Goal: Task Accomplishment & Management: Understand process/instructions

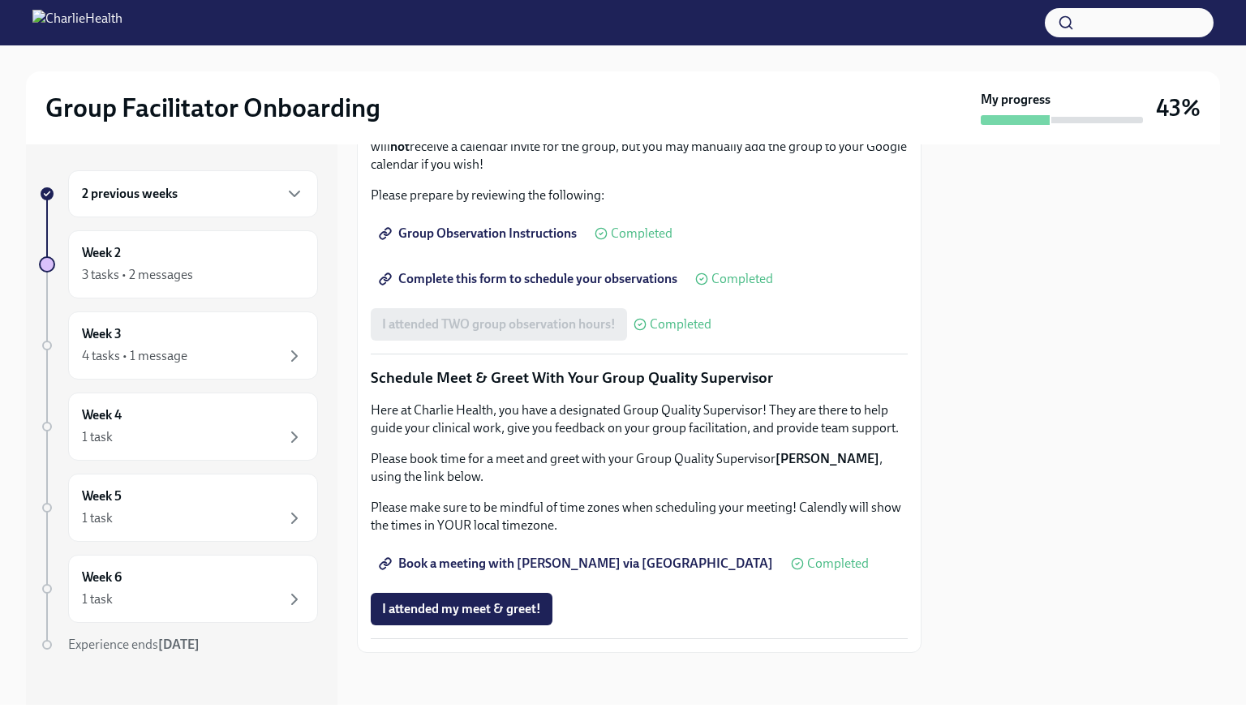
scroll to position [1287, 0]
click at [166, 347] on div "4 tasks • 1 message" at bounding box center [193, 356] width 222 height 19
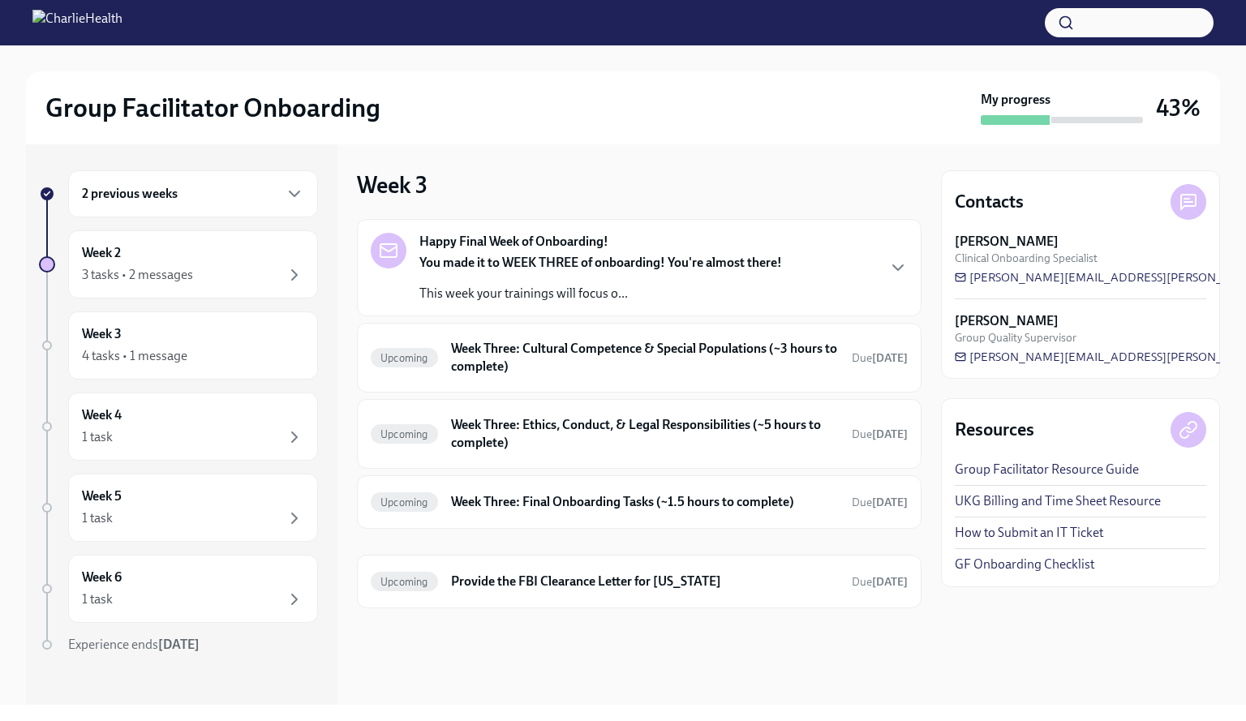
click at [601, 275] on div "You made it to WEEK THREE of onboarding! You're almost there! This week your tr…" at bounding box center [601, 278] width 363 height 49
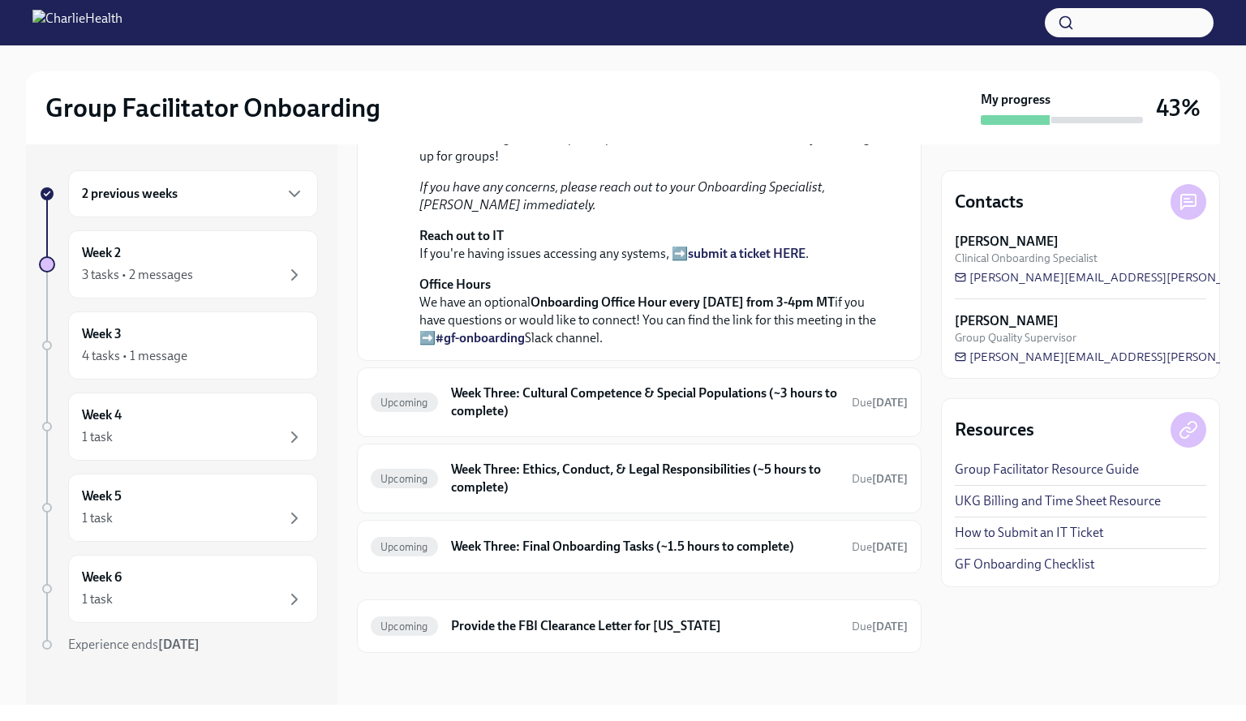
scroll to position [588, 0]
click at [560, 410] on h6 "Week Three: Cultural Competence & Special Populations (~3 hours to complete)" at bounding box center [645, 403] width 388 height 36
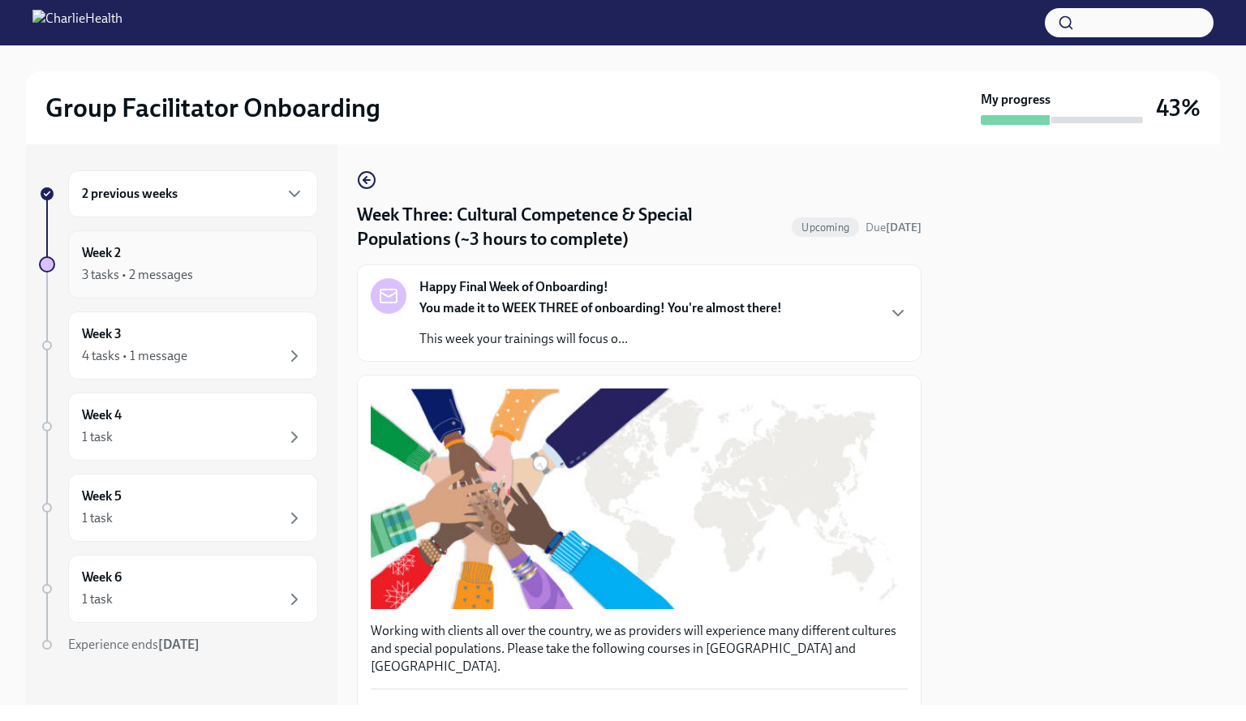
click at [138, 248] on div "Week 2 3 tasks • 2 messages" at bounding box center [193, 264] width 222 height 41
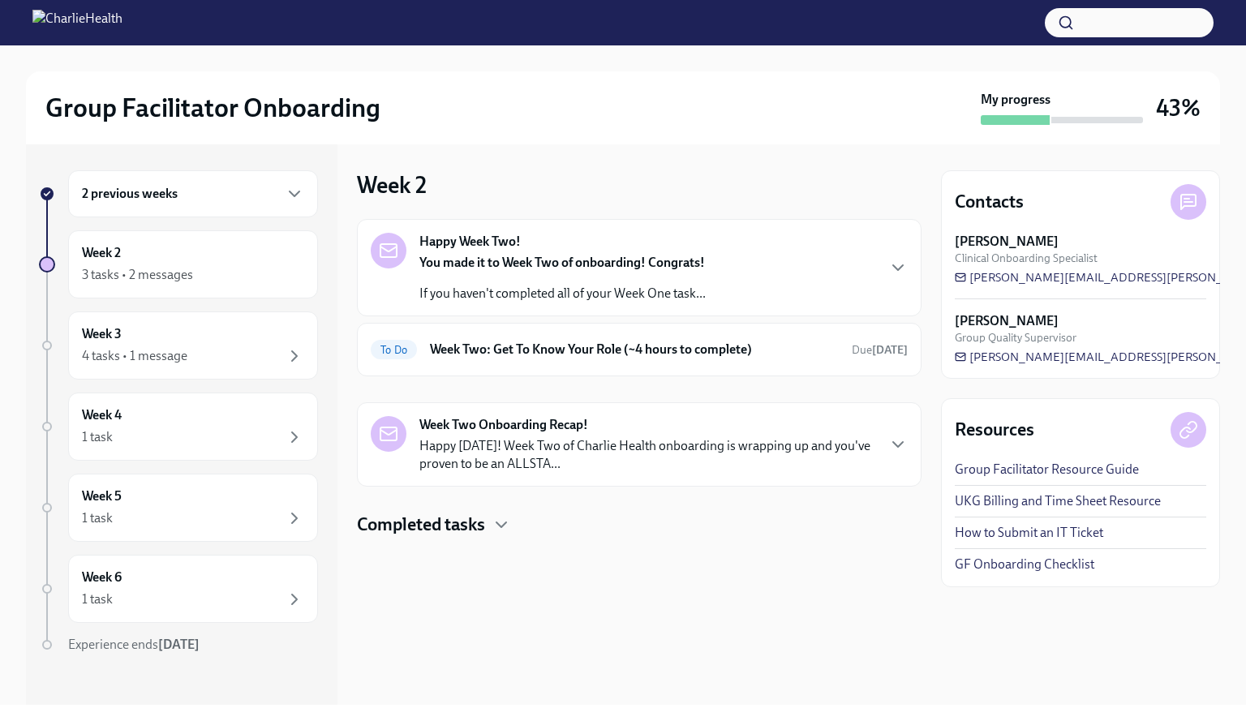
click at [514, 235] on strong "Happy Week Two!" at bounding box center [470, 242] width 101 height 18
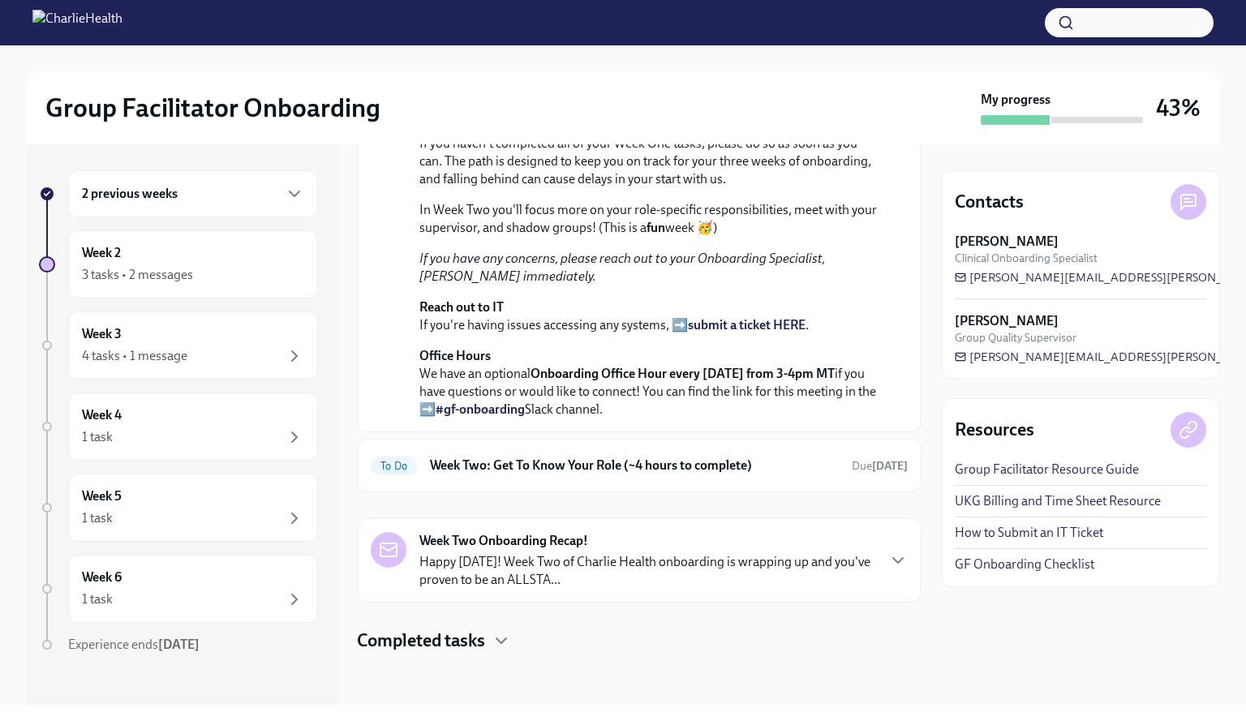
scroll to position [414, 0]
click at [211, 286] on div "Week 2 3 tasks • 2 messages" at bounding box center [193, 264] width 250 height 68
click at [151, 288] on div "Week 2 3 tasks • 2 messages" at bounding box center [193, 264] width 250 height 68
click at [159, 270] on div "3 tasks • 2 messages" at bounding box center [137, 275] width 111 height 18
click at [1048, 503] on link "UKG Billing and Time Sheet Resource" at bounding box center [1058, 502] width 206 height 18
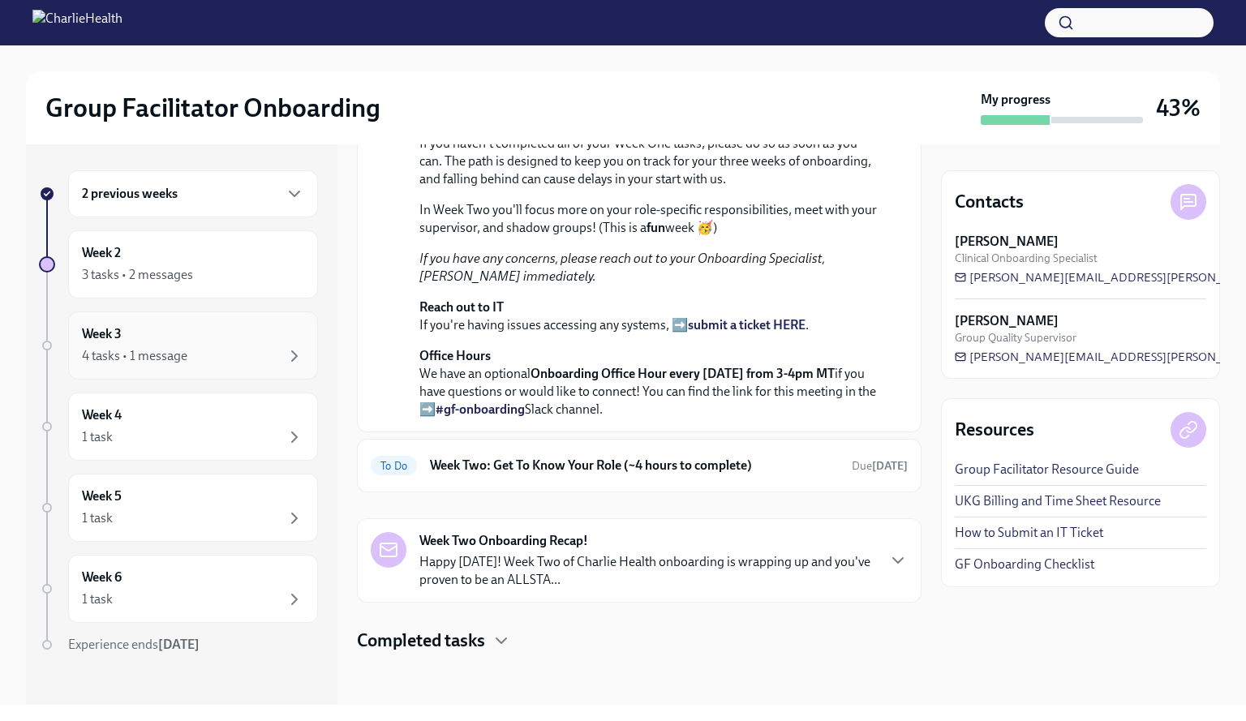
click at [209, 360] on div "4 tasks • 1 message" at bounding box center [193, 356] width 222 height 19
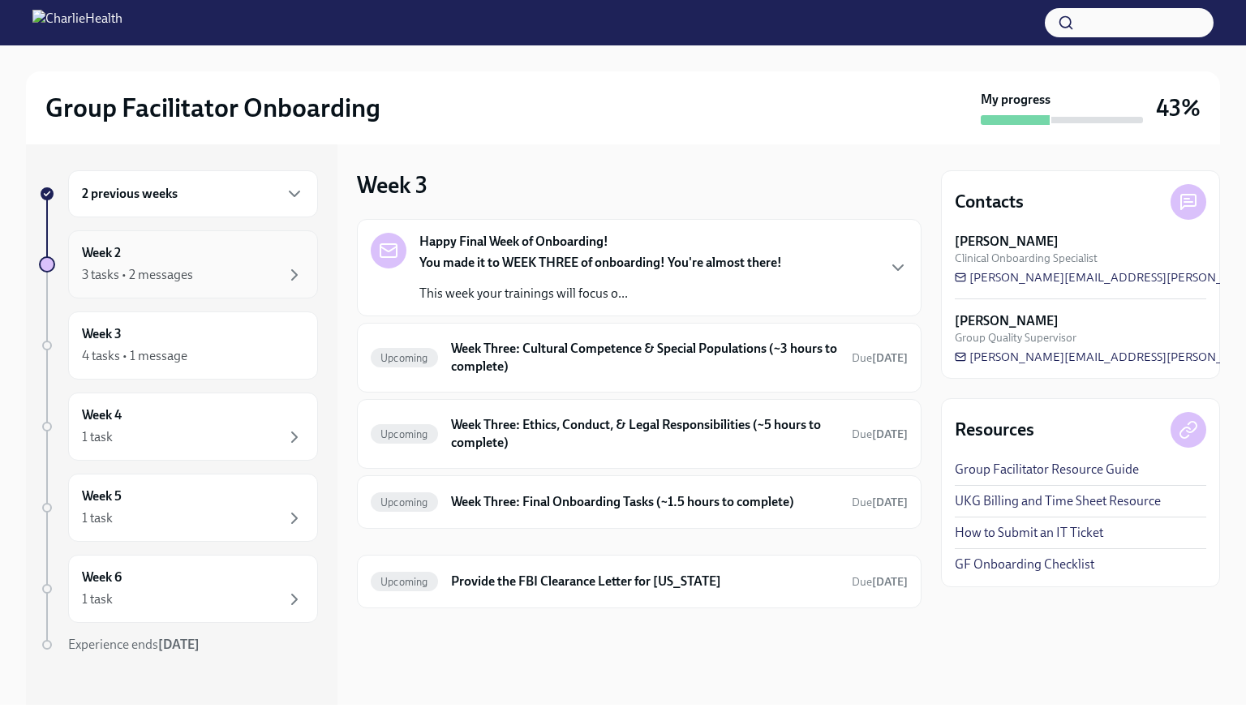
click at [178, 262] on div "Week 2 3 tasks • 2 messages" at bounding box center [193, 264] width 222 height 41
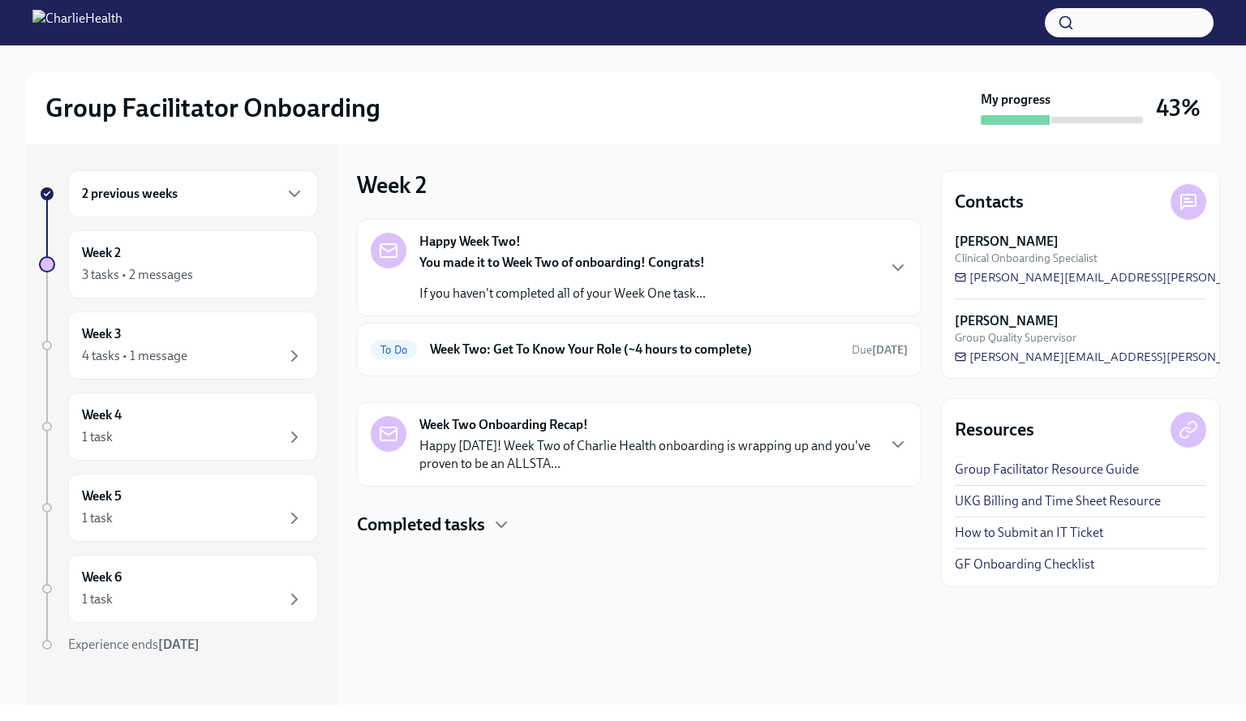
click at [189, 206] on div "2 previous weeks" at bounding box center [193, 193] width 250 height 47
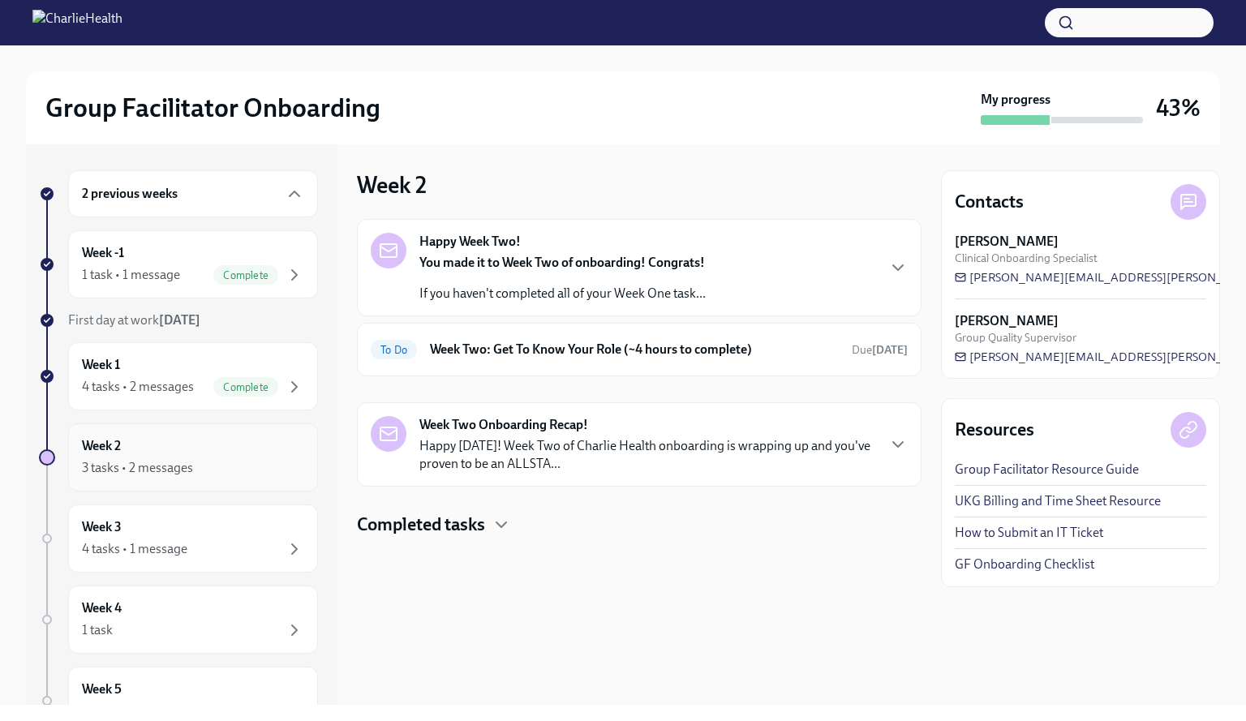
click at [140, 480] on div "Week 2 3 tasks • 2 messages" at bounding box center [193, 458] width 250 height 68
click at [142, 466] on div "3 tasks • 2 messages" at bounding box center [137, 468] width 111 height 18
click at [162, 453] on div "Week 2 3 tasks • 2 messages" at bounding box center [193, 457] width 222 height 41
click at [56, 461] on div "Week 2 3 tasks • 2 messages" at bounding box center [178, 458] width 279 height 68
click at [183, 447] on div "Week 2 3 tasks • 2 messages" at bounding box center [193, 457] width 222 height 41
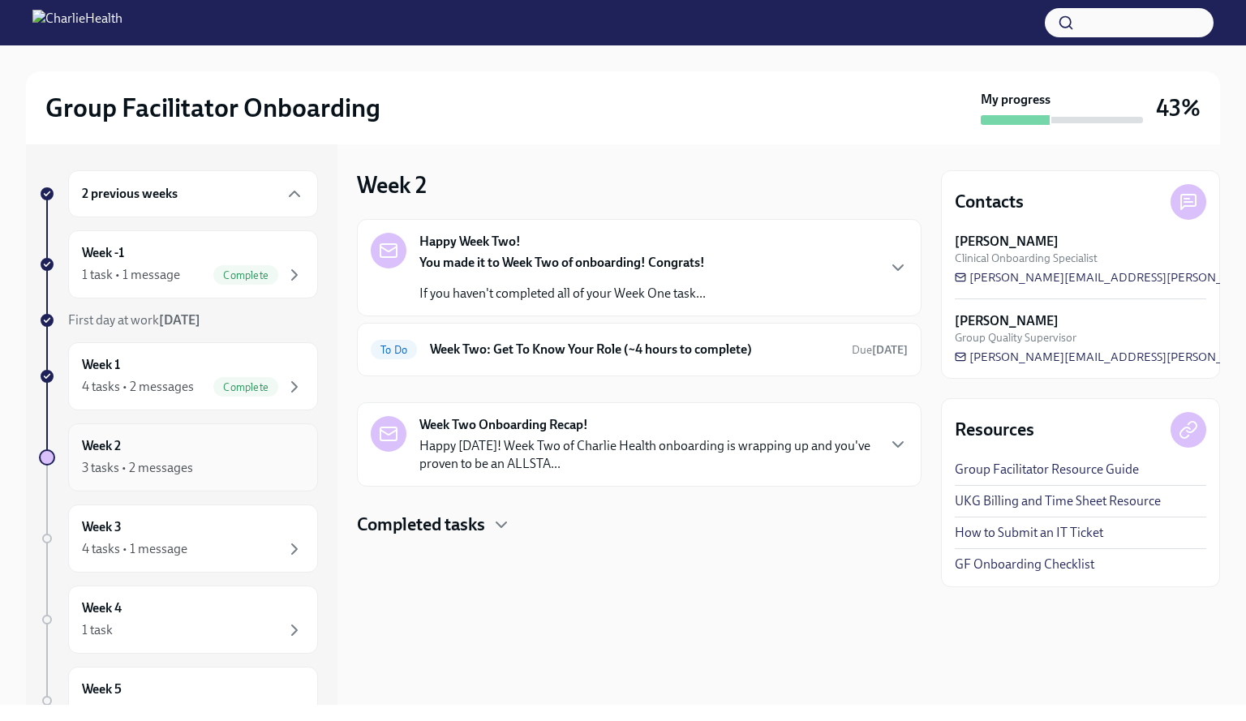
click at [183, 449] on div "Week 2 3 tasks • 2 messages" at bounding box center [193, 457] width 222 height 41
click at [506, 454] on p "Happy [DATE]! Week Two of Charlie Health onboarding is wrapping up and you've p…" at bounding box center [648, 455] width 456 height 36
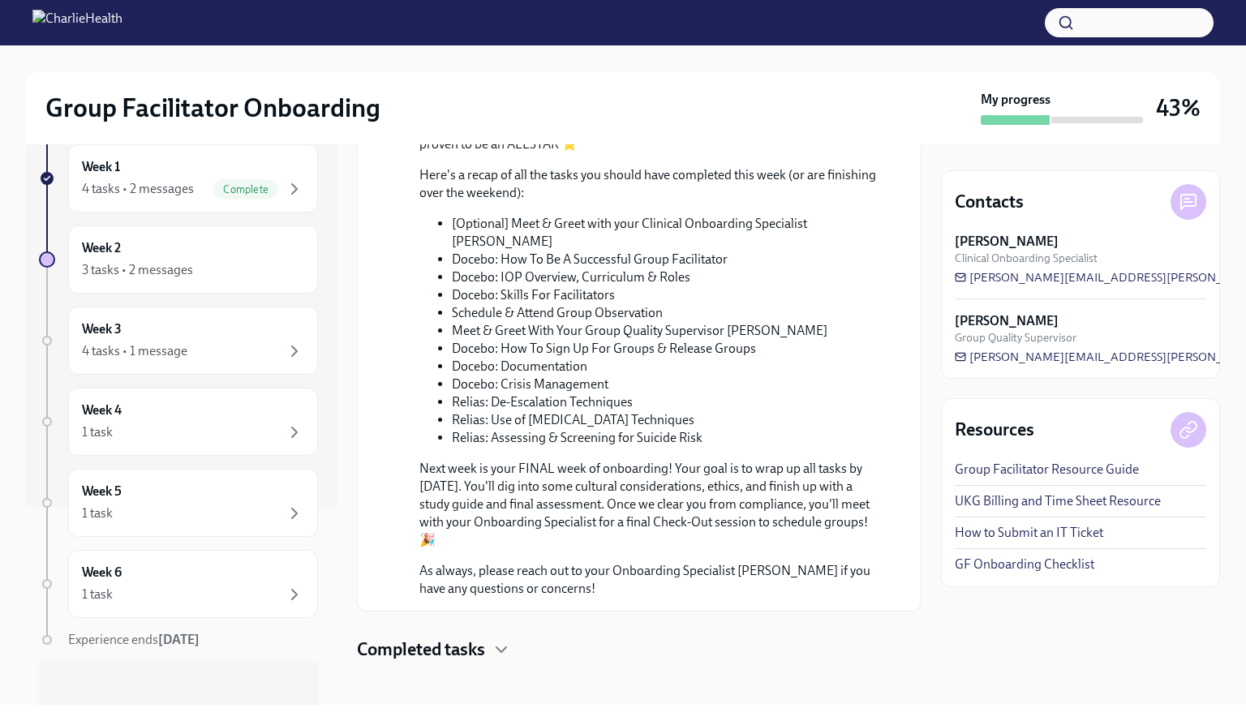
scroll to position [200, 0]
click at [173, 445] on div "Week 4 1 task" at bounding box center [193, 420] width 250 height 68
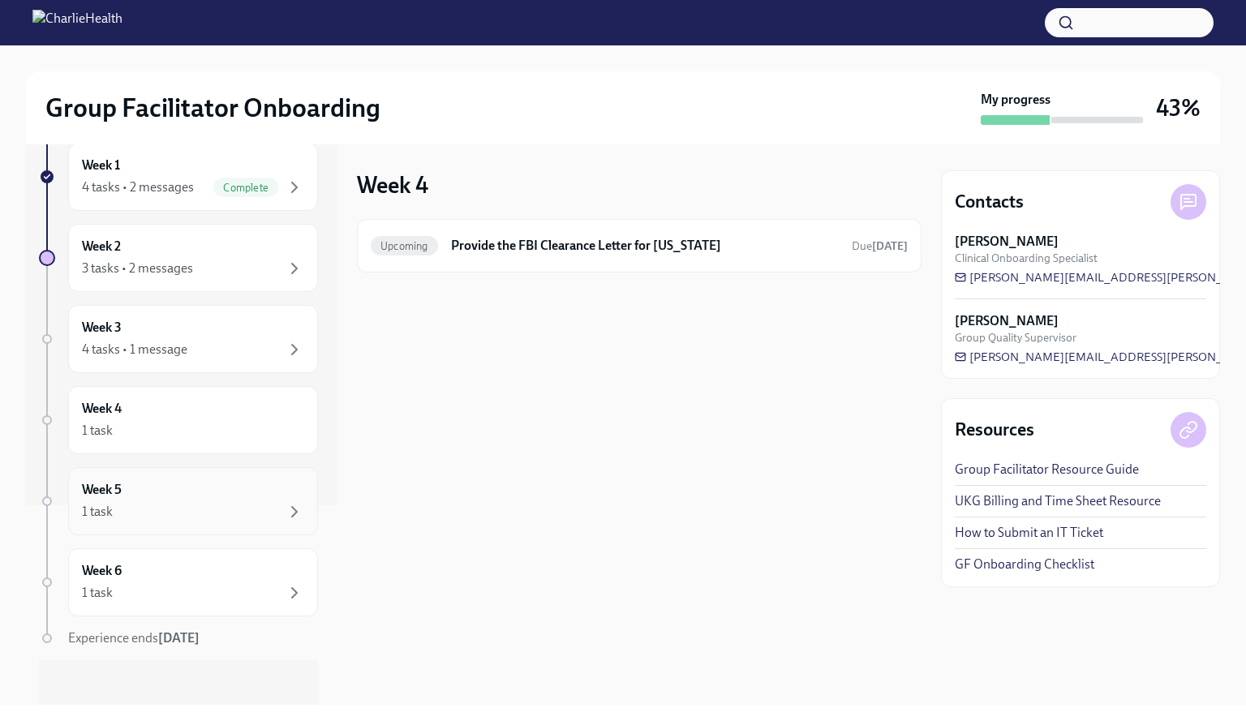
click at [173, 502] on div "1 task" at bounding box center [193, 511] width 222 height 19
click at [190, 502] on div "1 task" at bounding box center [193, 511] width 222 height 19
click at [179, 441] on div "Week 4 1 task" at bounding box center [193, 420] width 250 height 68
click at [161, 544] on div "2 previous weeks Week -1 1 task • 1 message Complete First day at work [DATE] W…" at bounding box center [178, 342] width 279 height 742
click at [161, 510] on div "1 task" at bounding box center [193, 511] width 222 height 19
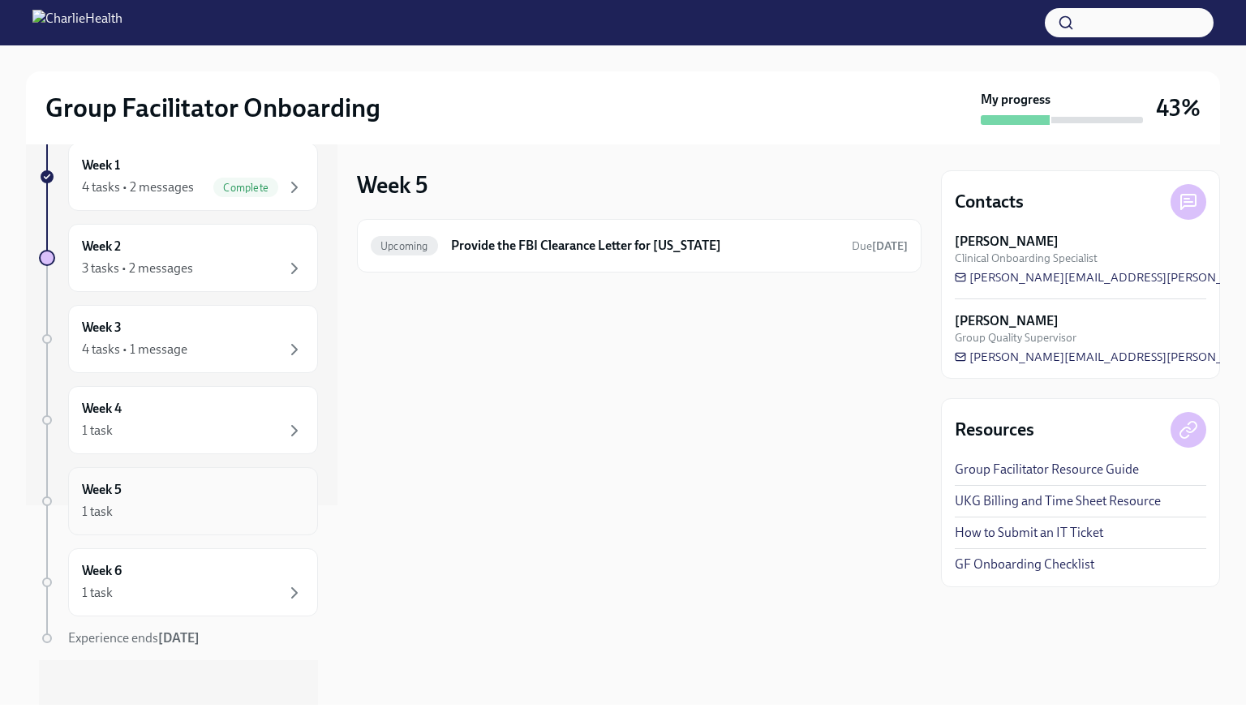
click at [161, 510] on div "1 task" at bounding box center [193, 511] width 222 height 19
click at [167, 583] on div "1 task" at bounding box center [193, 592] width 222 height 19
click at [153, 631] on span "Experience ends [DATE]" at bounding box center [133, 638] width 131 height 15
click at [190, 638] on strong "[DATE]" at bounding box center [178, 638] width 41 height 15
click at [50, 636] on div at bounding box center [47, 639] width 10 height 10
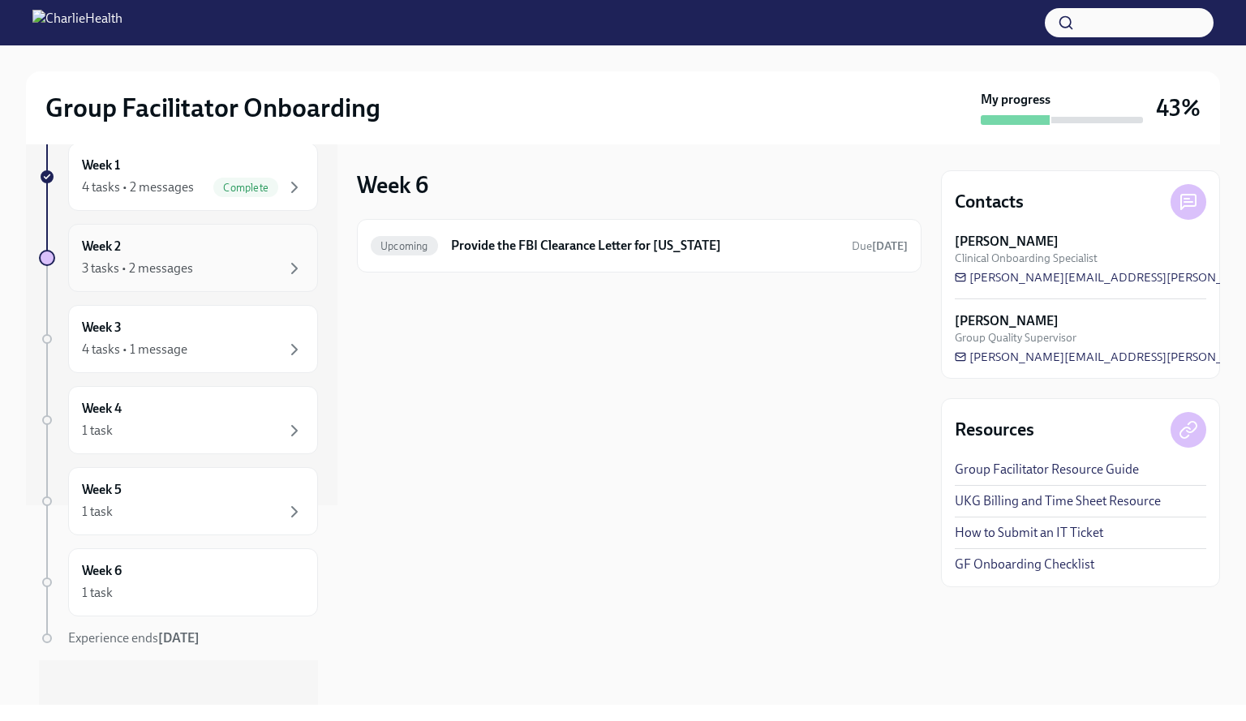
click at [198, 278] on div "Week 2 3 tasks • 2 messages" at bounding box center [193, 258] width 250 height 68
